Goal: Entertainment & Leisure: Consume media (video, audio)

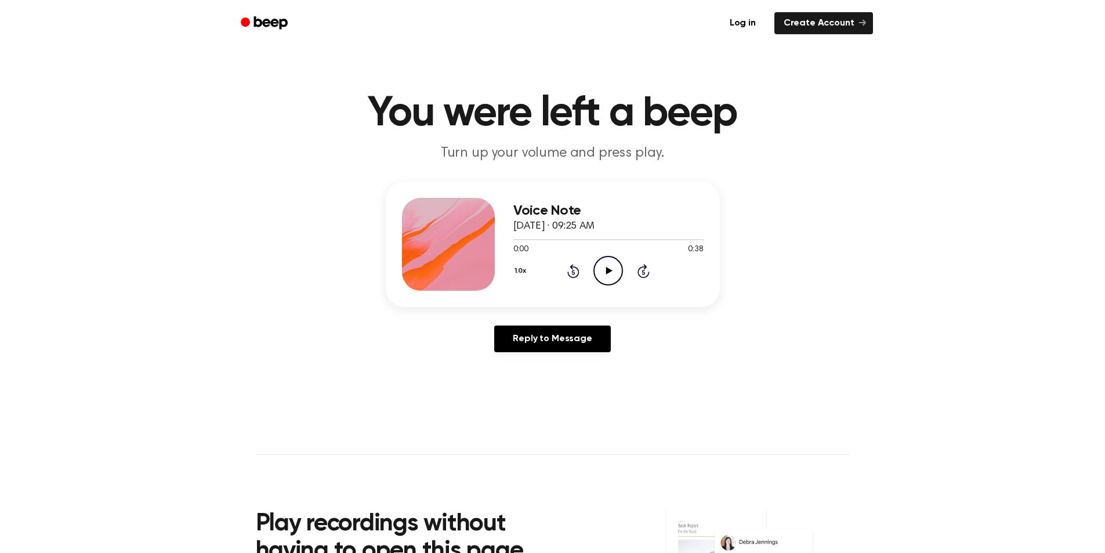
click at [605, 270] on icon "Play Audio" at bounding box center [608, 271] width 30 height 30
click at [607, 267] on icon "Play Audio" at bounding box center [608, 271] width 30 height 30
click at [608, 265] on icon "Play Audio" at bounding box center [608, 271] width 30 height 30
click at [605, 267] on icon "Play Audio" at bounding box center [608, 271] width 30 height 30
click at [614, 271] on icon "Play Audio" at bounding box center [608, 271] width 30 height 30
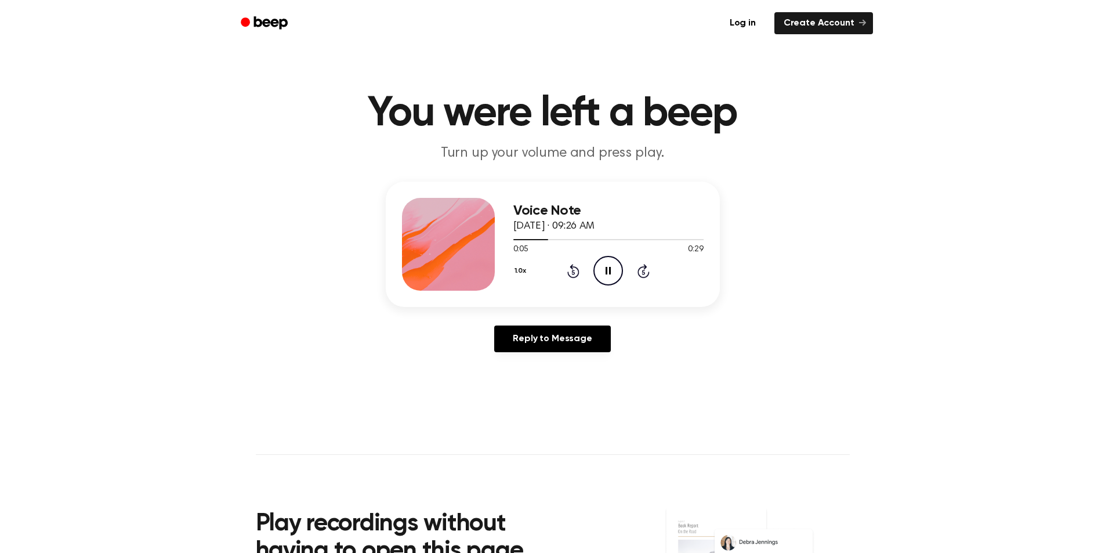
click at [594, 260] on icon "Pause Audio" at bounding box center [608, 271] width 30 height 30
click at [609, 269] on icon "Play Audio" at bounding box center [608, 271] width 30 height 30
click at [610, 273] on icon at bounding box center [607, 271] width 5 height 8
